Goal: Information Seeking & Learning: Learn about a topic

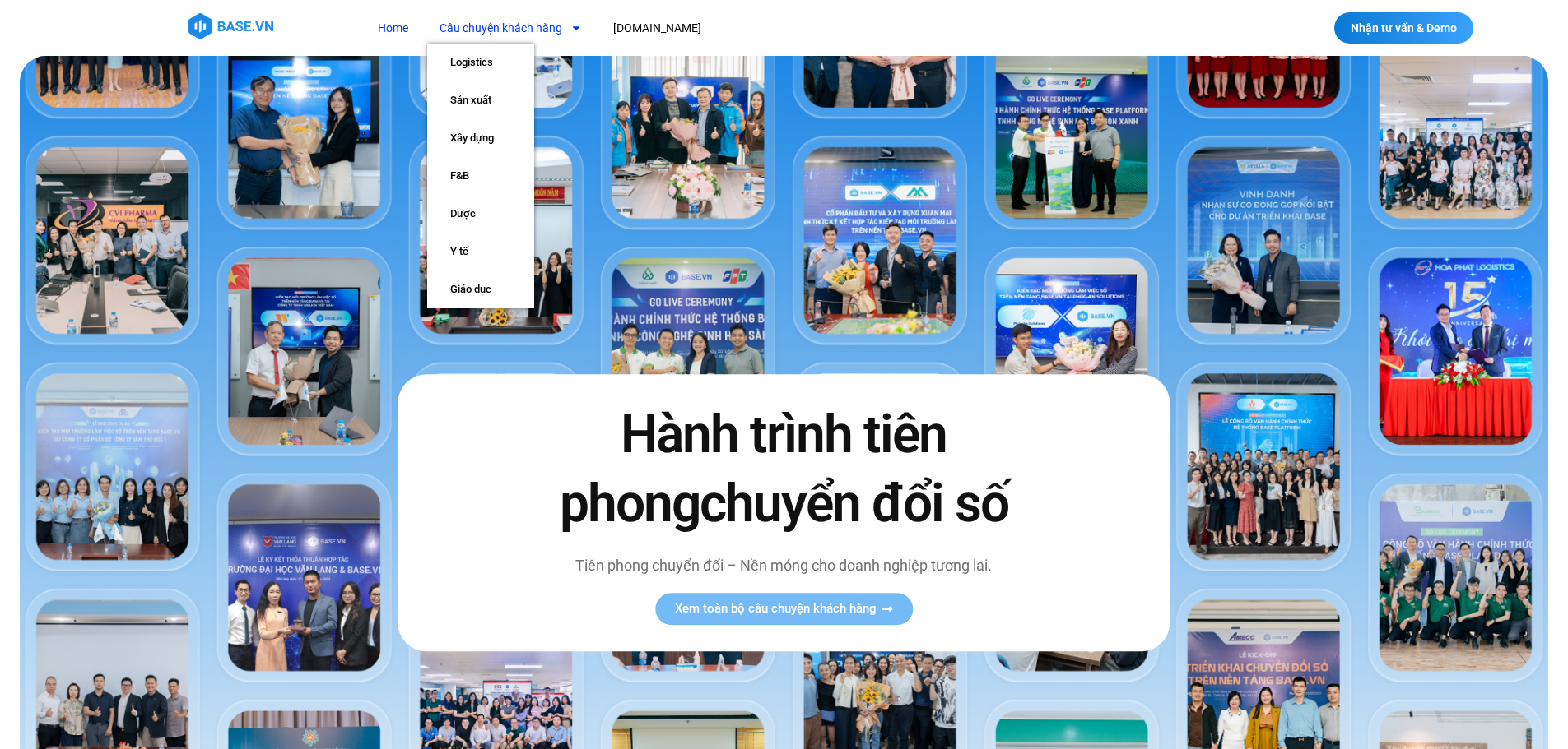
click at [460, 31] on link "Câu chuyện khách hàng" at bounding box center [511, 29] width 167 height 31
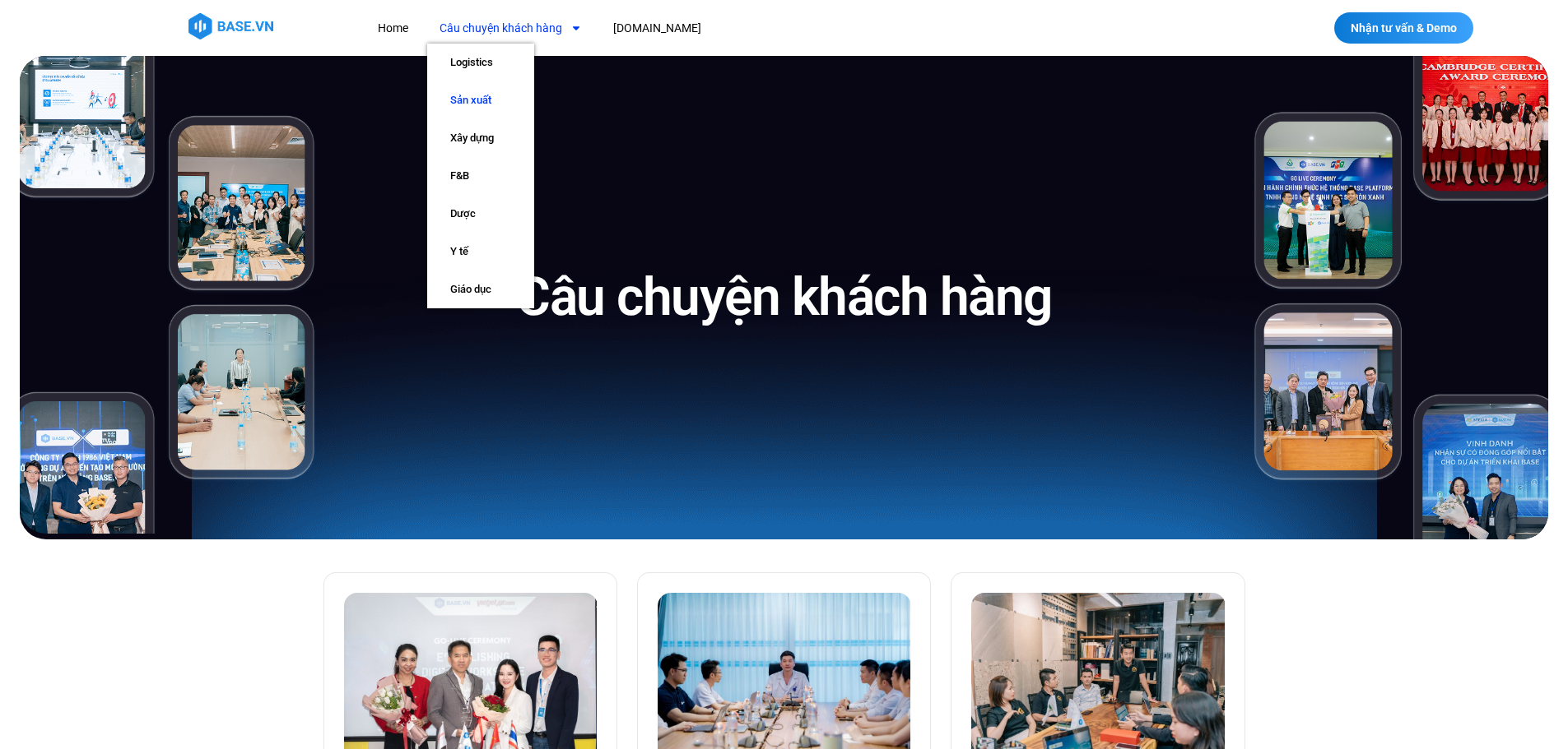
click at [475, 93] on link "Sản xuất" at bounding box center [481, 101] width 107 height 38
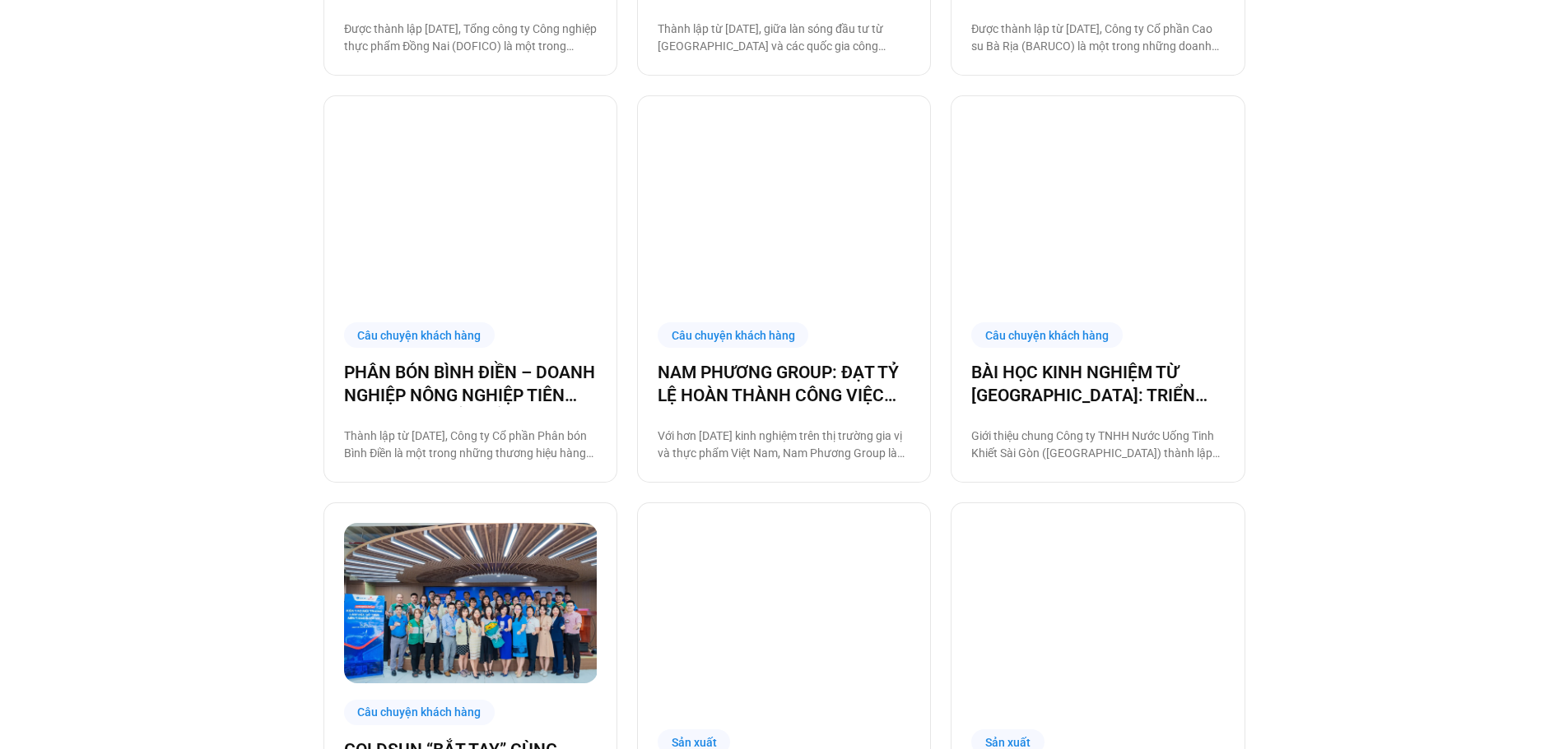
scroll to position [1646, 0]
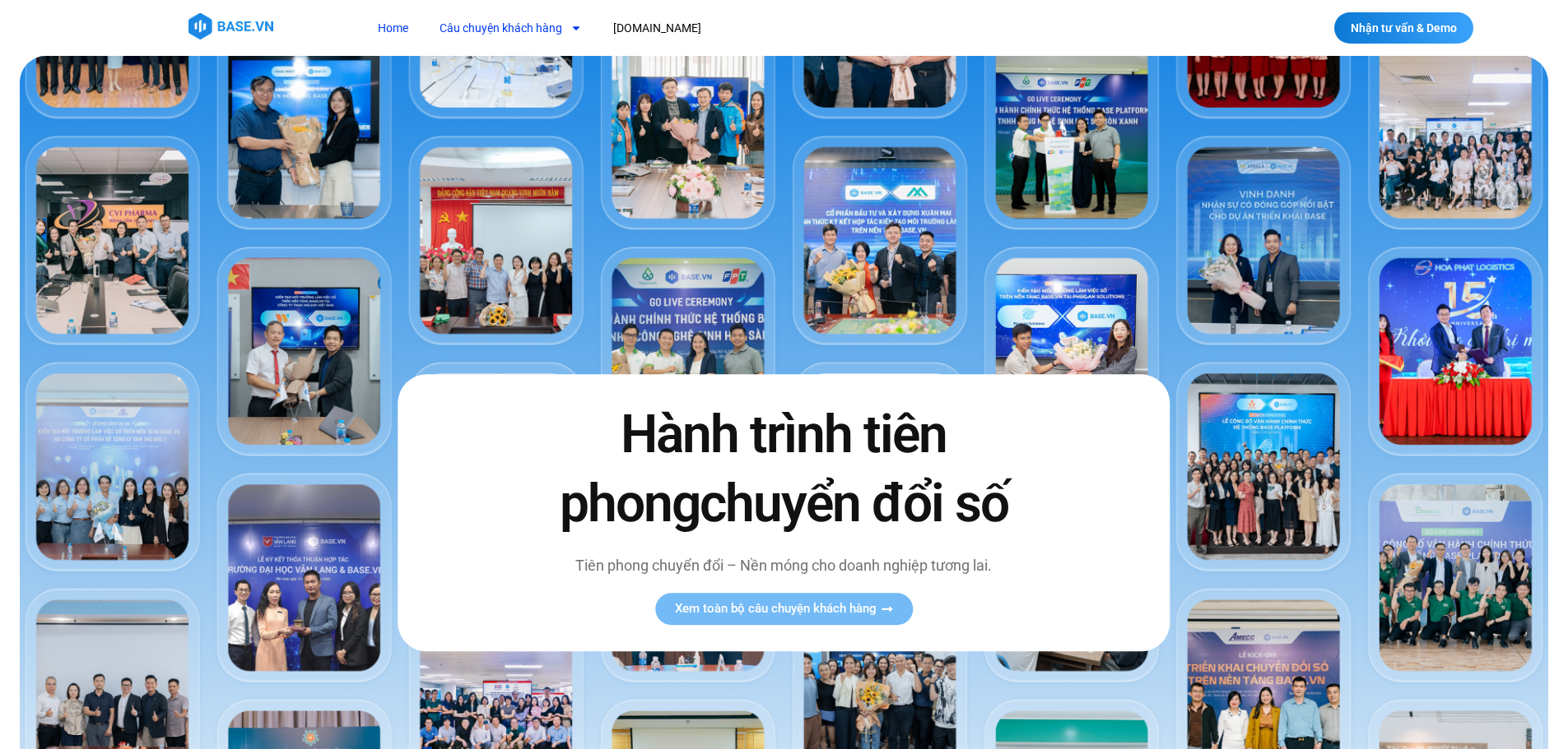
click at [528, 34] on link "Câu chuyện khách hàng" at bounding box center [511, 29] width 167 height 31
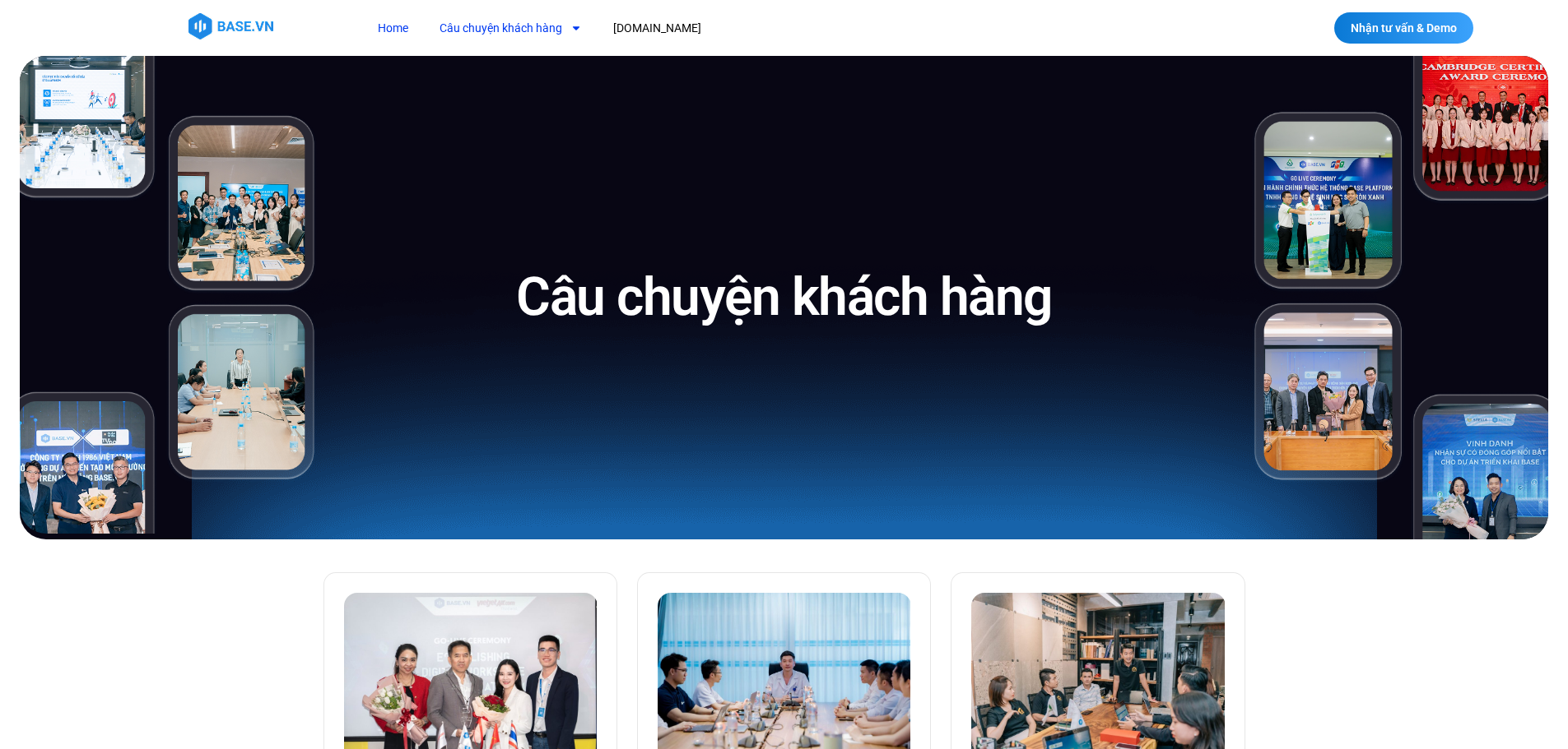
click at [384, 27] on link "Home" at bounding box center [393, 29] width 56 height 31
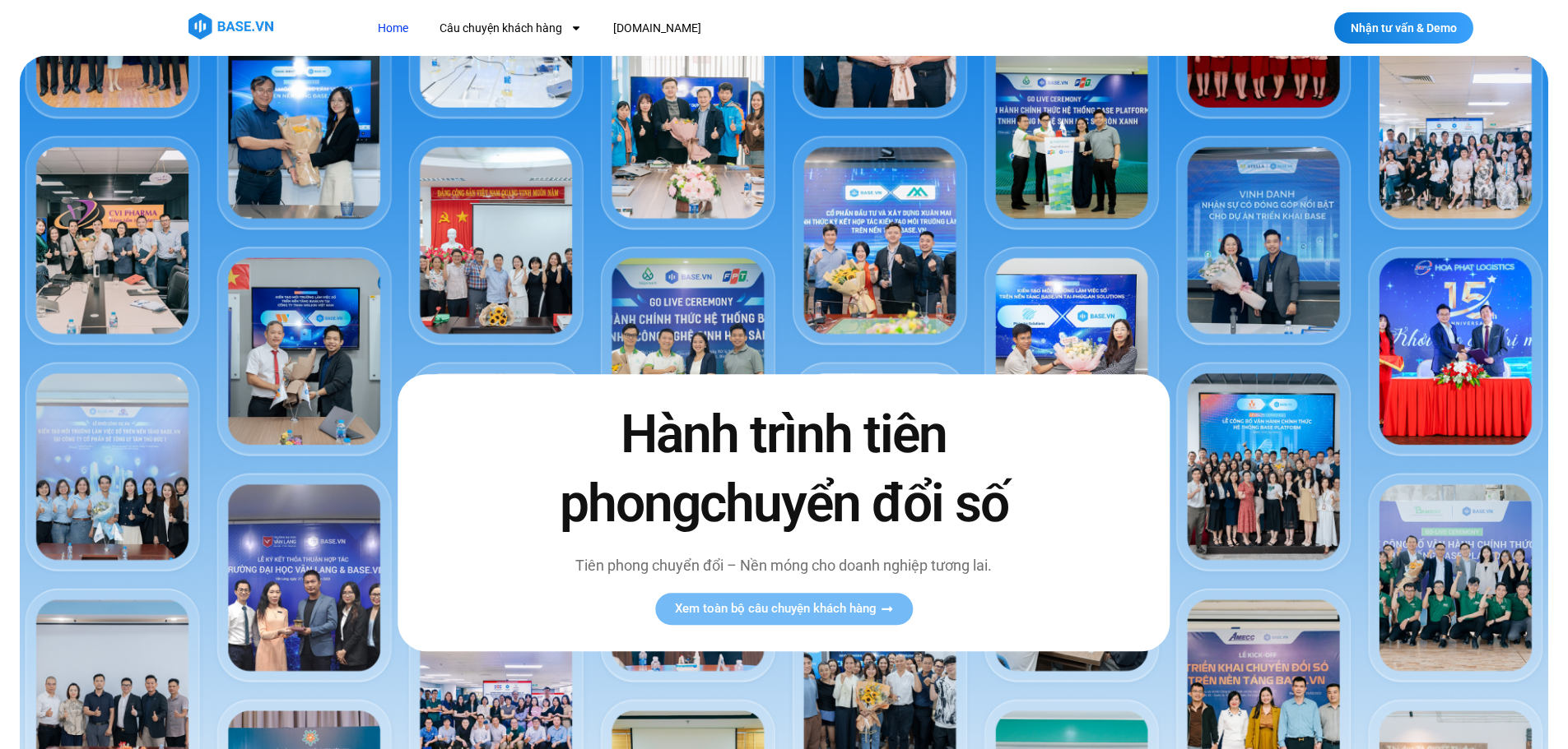
click at [120, 397] on img at bounding box center [784, 505] width 1529 height 898
